Goal: Task Accomplishment & Management: Manage account settings

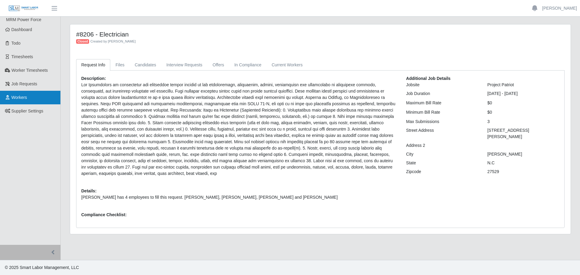
click at [12, 97] on span "Workers" at bounding box center [19, 97] width 16 height 5
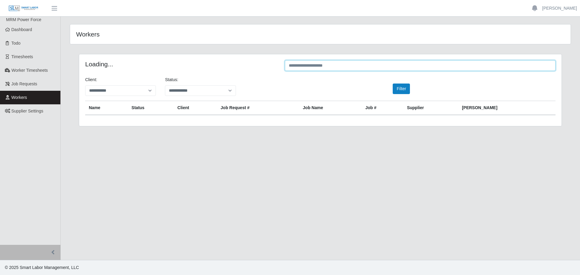
click at [339, 69] on input "text" at bounding box center [420, 65] width 271 height 11
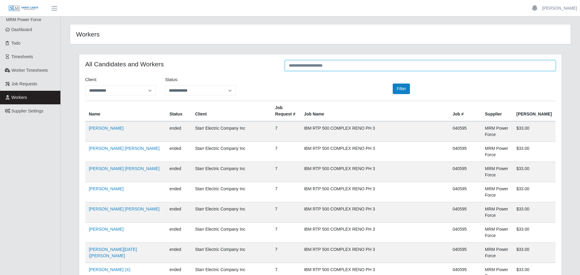
click at [338, 64] on input "text" at bounding box center [420, 65] width 271 height 11
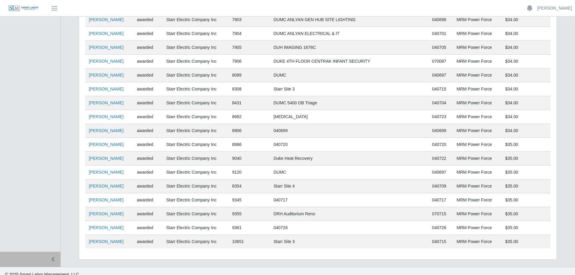
scroll to position [443, 0]
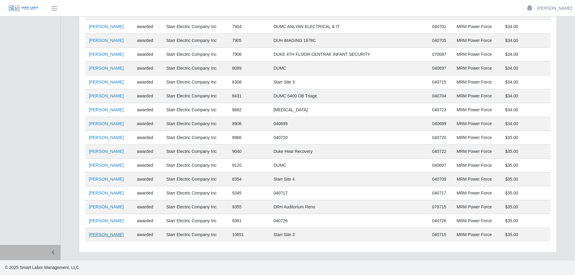
type input "******"
click at [109, 235] on link "Lizeth Gutierrez" at bounding box center [106, 234] width 35 height 5
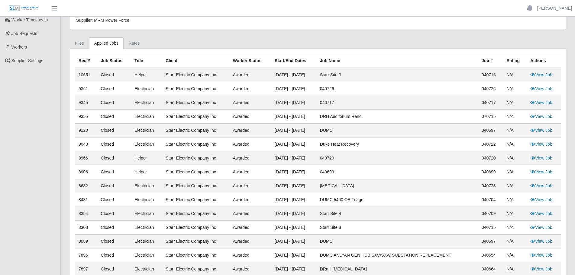
scroll to position [60, 0]
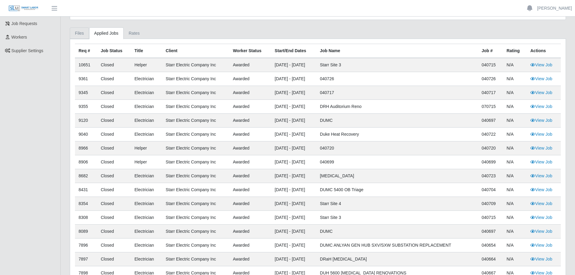
click at [76, 32] on link "Files" at bounding box center [79, 33] width 19 height 12
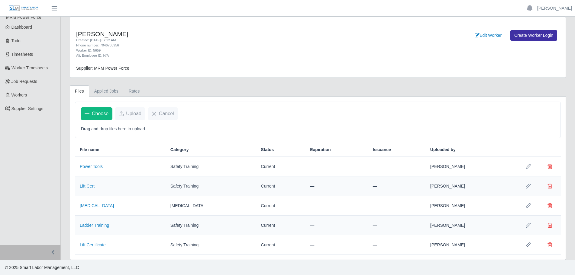
scroll to position [2, 0]
click at [127, 114] on span "Upload" at bounding box center [133, 113] width 15 height 7
click at [100, 114] on span "Choose" at bounding box center [100, 113] width 17 height 7
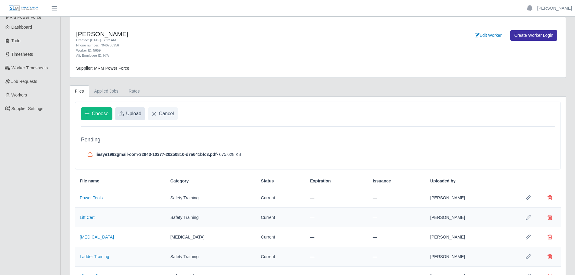
click at [136, 115] on span "Upload" at bounding box center [133, 113] width 15 height 7
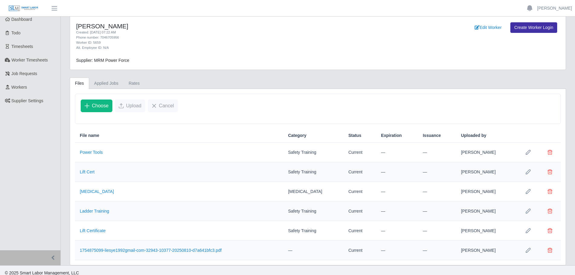
scroll to position [16, 0]
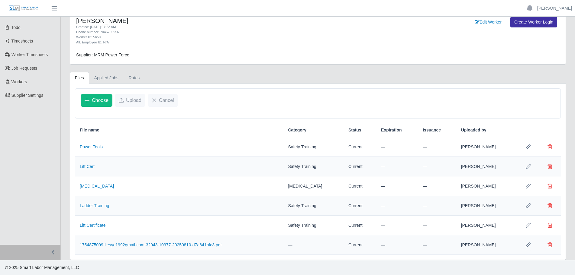
click at [527, 248] on icon "Row Edit" at bounding box center [527, 245] width 5 height 5
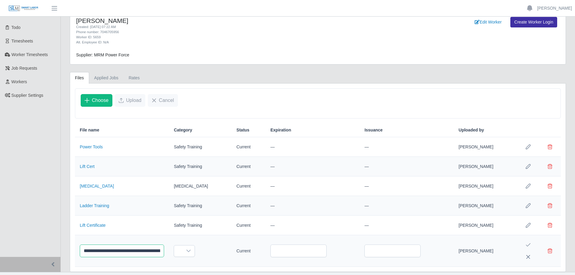
click at [164, 252] on input "**********" at bounding box center [122, 251] width 84 height 13
type input "*******"
click at [182, 254] on span at bounding box center [178, 251] width 8 height 11
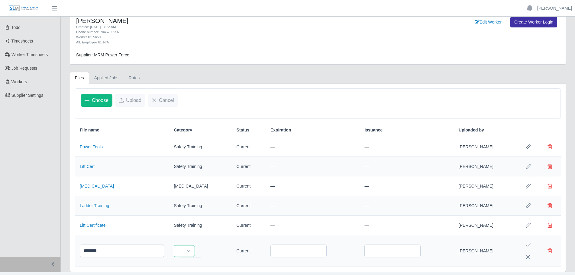
click at [191, 252] on icon at bounding box center [188, 251] width 4 height 2
click at [191, 250] on icon at bounding box center [188, 251] width 5 height 5
click at [191, 253] on icon at bounding box center [188, 251] width 5 height 5
click at [161, 235] on td "Lift Certificate" at bounding box center [122, 226] width 94 height 20
click at [527, 246] on icon "Save Edit" at bounding box center [527, 245] width 5 height 5
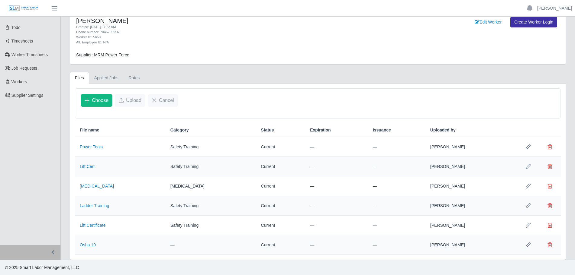
click at [529, 245] on icon "Row Edit" at bounding box center [527, 245] width 5 height 5
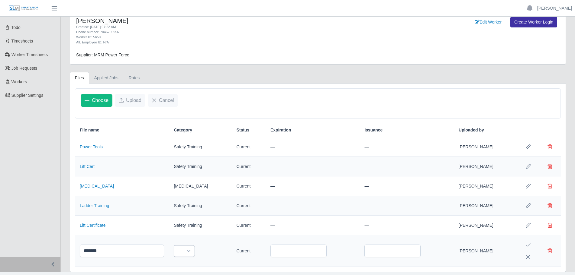
click at [191, 249] on icon at bounding box center [188, 251] width 5 height 5
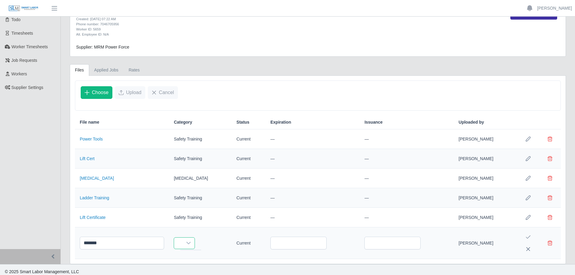
scroll to position [28, 0]
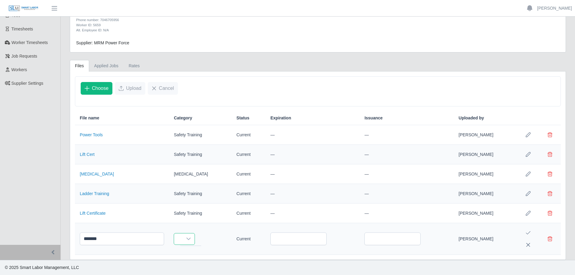
click at [191, 238] on icon at bounding box center [188, 239] width 5 height 5
click at [191, 240] on icon at bounding box center [188, 239] width 5 height 5
click at [178, 237] on td at bounding box center [200, 239] width 62 height 32
click at [182, 239] on span at bounding box center [178, 239] width 8 height 11
click at [189, 253] on li at bounding box center [190, 255] width 18 height 5
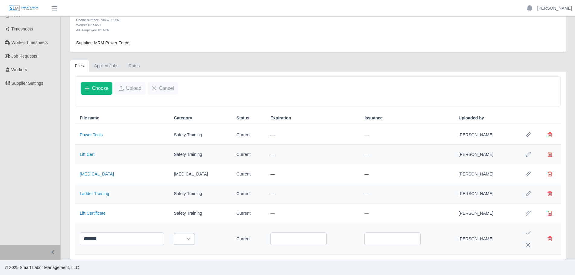
click at [191, 239] on icon at bounding box center [188, 239] width 4 height 2
click at [194, 237] on div at bounding box center [188, 239] width 12 height 11
click at [191, 237] on icon at bounding box center [188, 239] width 5 height 5
click at [281, 240] on input "text" at bounding box center [298, 239] width 56 height 13
click at [234, 240] on td "Current" at bounding box center [249, 239] width 34 height 32
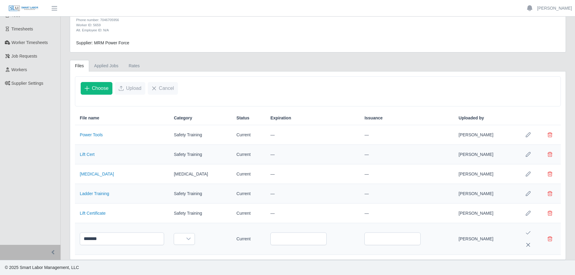
click at [524, 229] on button "Save Edit" at bounding box center [528, 233] width 12 height 12
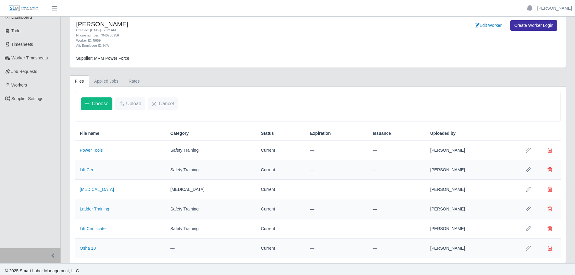
scroll to position [16, 0]
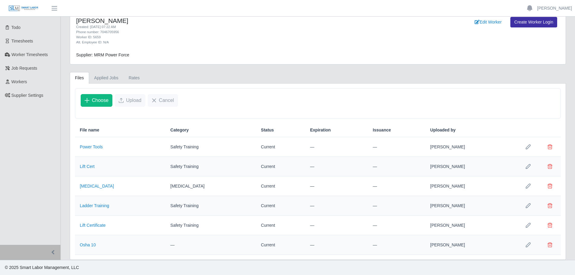
click at [526, 245] on icon "Row Edit" at bounding box center [527, 245] width 5 height 5
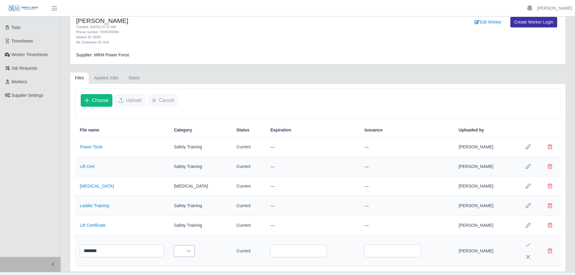
click at [194, 255] on div at bounding box center [188, 251] width 12 height 11
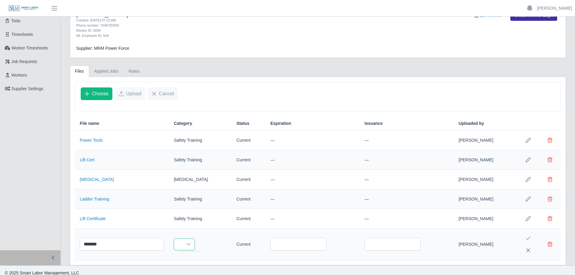
scroll to position [28, 0]
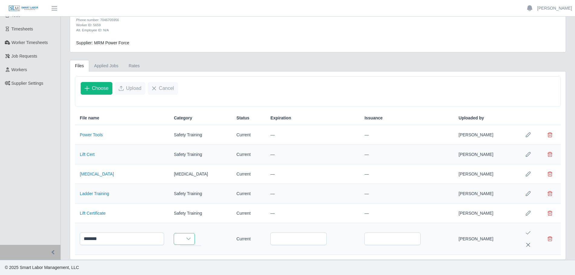
click at [195, 233] on div at bounding box center [184, 239] width 21 height 12
click at [191, 241] on icon at bounding box center [188, 239] width 5 height 5
click at [162, 221] on td "Lift Certificate" at bounding box center [122, 214] width 94 height 20
click at [527, 230] on button "Save Edit" at bounding box center [528, 233] width 12 height 12
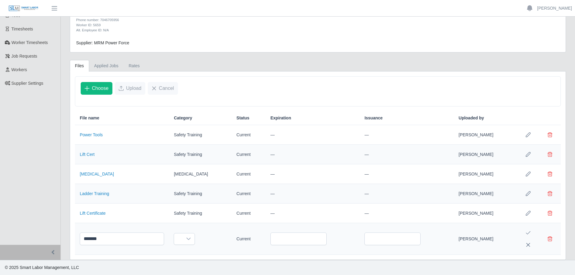
scroll to position [16, 0]
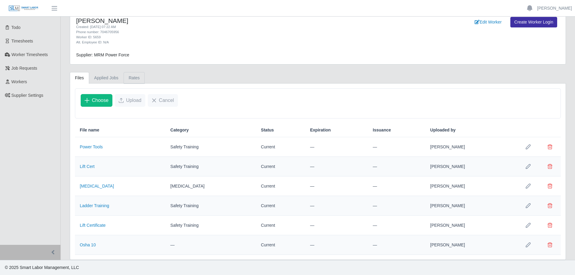
click at [129, 77] on link "Rates" at bounding box center [133, 78] width 21 height 12
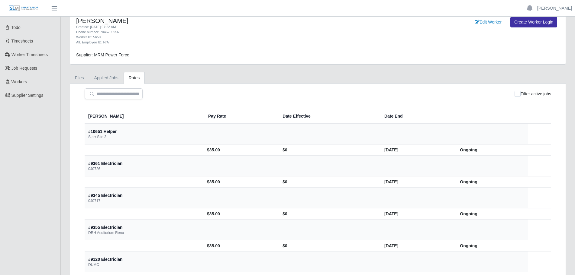
scroll to position [0, 0]
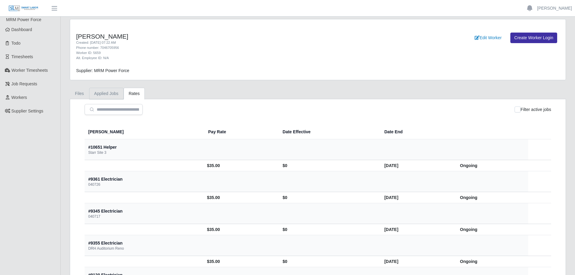
click at [111, 89] on link "Applied Jobs" at bounding box center [106, 94] width 34 height 12
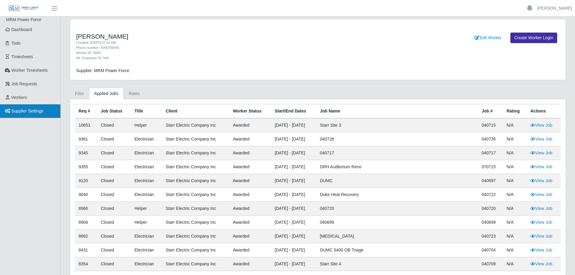
click at [39, 114] on link "Supplier Settings" at bounding box center [30, 111] width 60 height 14
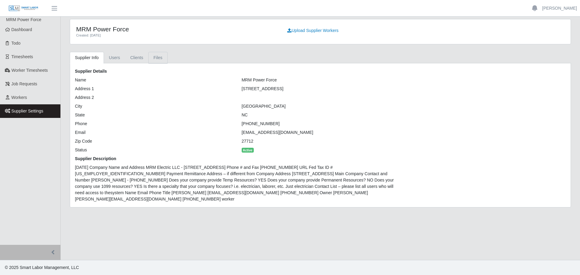
click at [152, 57] on link "Files" at bounding box center [157, 58] width 19 height 12
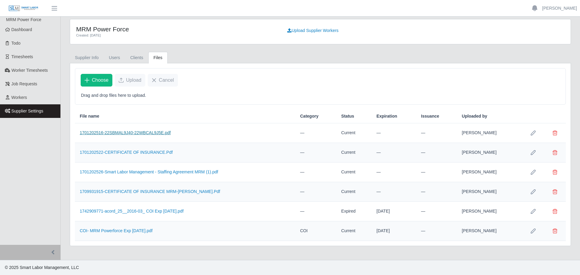
click at [152, 133] on link "1701202516-22SBMAL9J40-22WBCAL9J5E.pdf" at bounding box center [125, 132] width 91 height 5
click at [148, 193] on link "1709931915-CERTIFICATE OF INSURANCE MRM-Watson.Pdf" at bounding box center [150, 191] width 140 height 5
click at [140, 57] on link "Clients" at bounding box center [136, 58] width 23 height 12
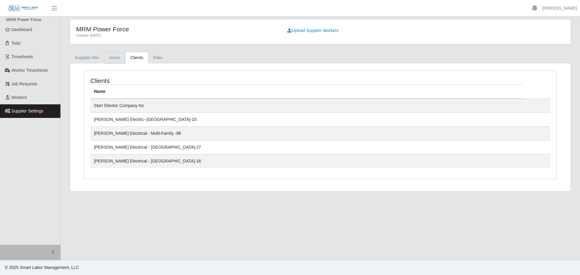
click at [110, 57] on link "Users" at bounding box center [114, 58] width 21 height 12
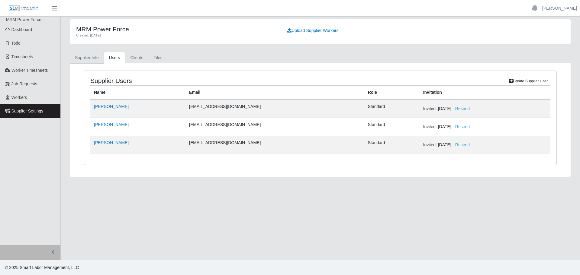
click at [94, 56] on link "Supplier Info" at bounding box center [87, 58] width 34 height 12
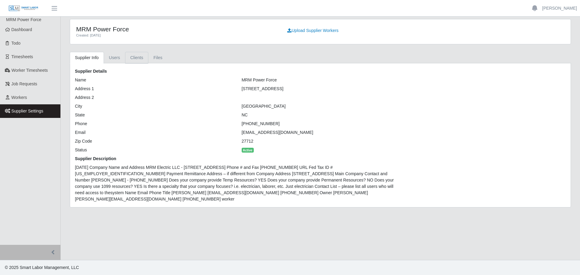
click at [138, 59] on link "Clients" at bounding box center [136, 58] width 23 height 12
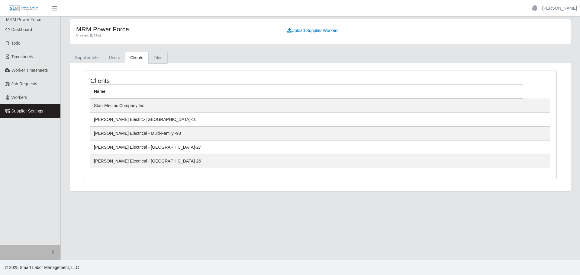
click at [157, 57] on link "Files" at bounding box center [157, 58] width 19 height 12
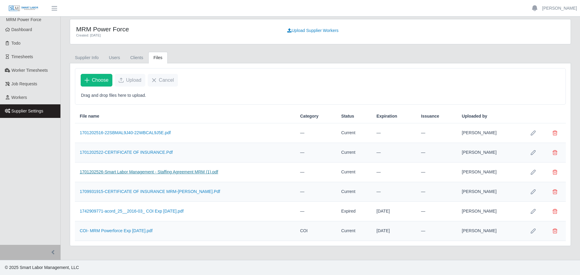
click at [132, 172] on link "1701202526-Smart Labor Management - Staffing Agreement MRM (1).pdf" at bounding box center [149, 172] width 138 height 5
